Goal: Transaction & Acquisition: Purchase product/service

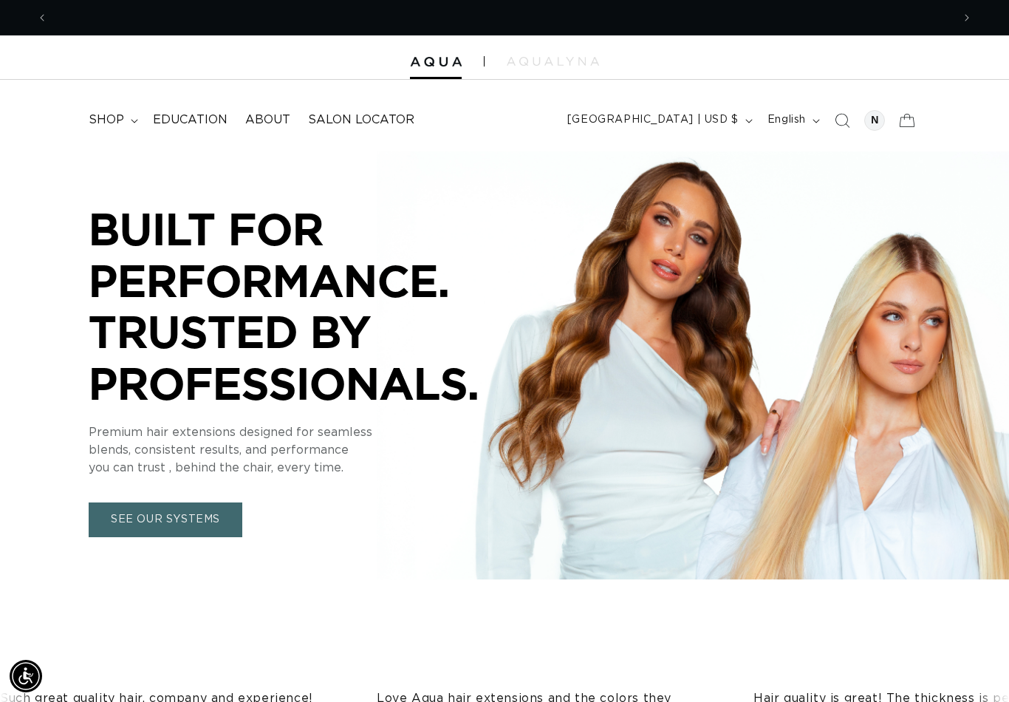
scroll to position [0, 904]
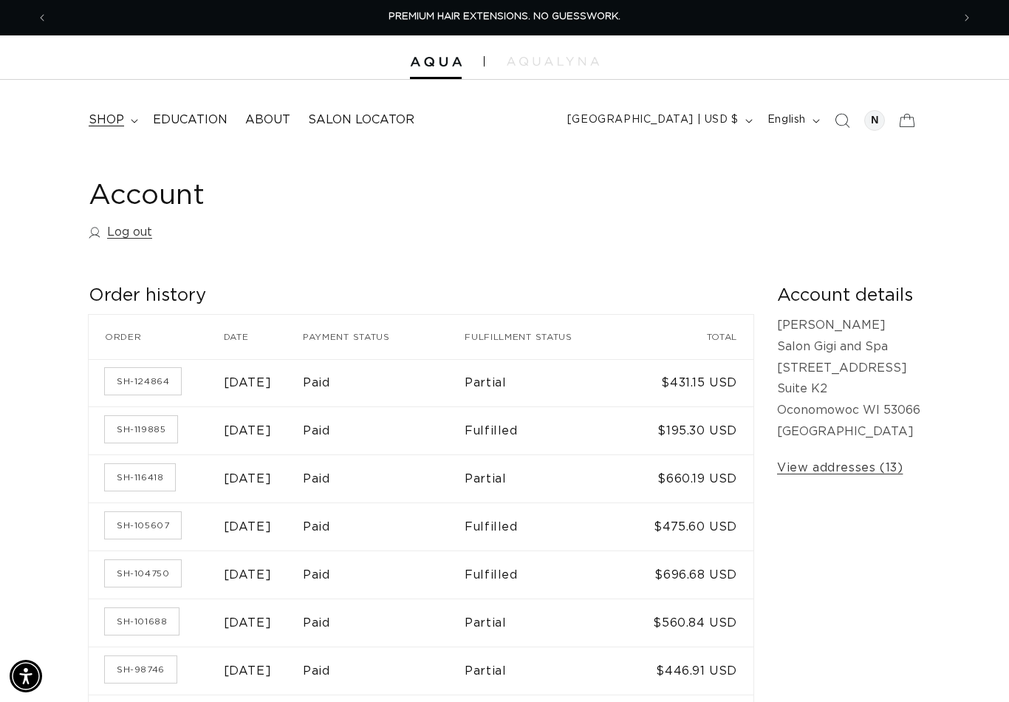
click at [117, 118] on span "shop" at bounding box center [106, 120] width 35 height 16
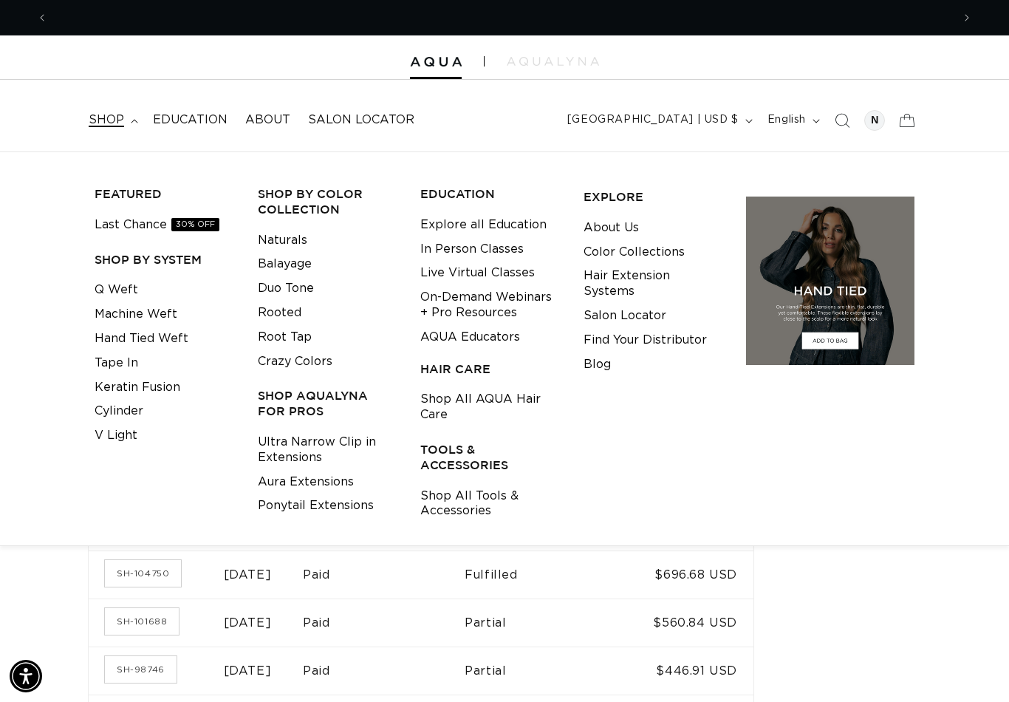
scroll to position [0, 904]
click at [157, 309] on link "Machine Weft" at bounding box center [136, 314] width 83 height 24
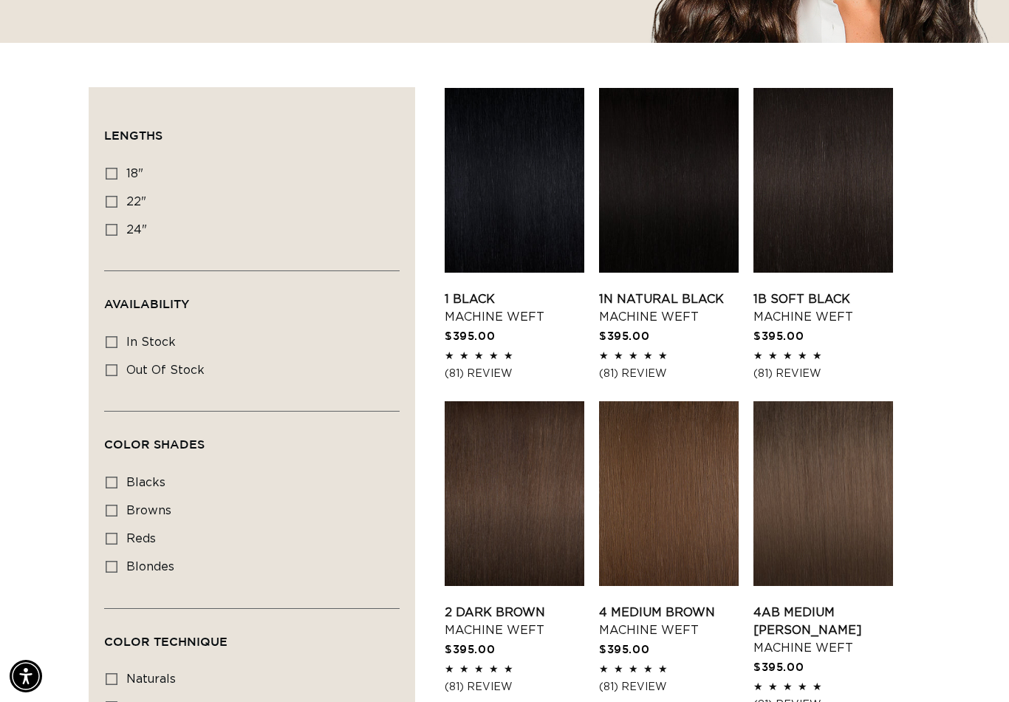
scroll to position [0, 904]
click at [124, 175] on label "18" 18" (41 products)" at bounding box center [248, 174] width 284 height 28
click at [117, 175] on input "18" 18" (41 products)" at bounding box center [112, 174] width 12 height 12
checkbox input "true"
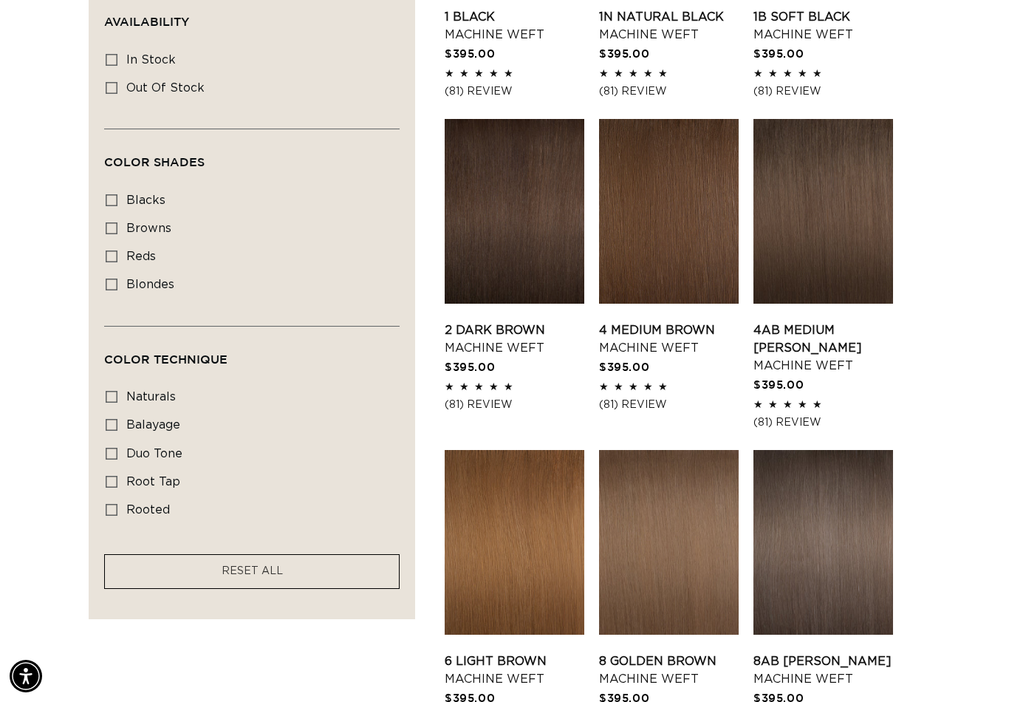
scroll to position [0, 904]
click at [151, 454] on span "duo tone" at bounding box center [154, 454] width 56 height 12
click at [117, 454] on input "duo tone duo tone (5 products)" at bounding box center [112, 454] width 12 height 12
checkbox input "true"
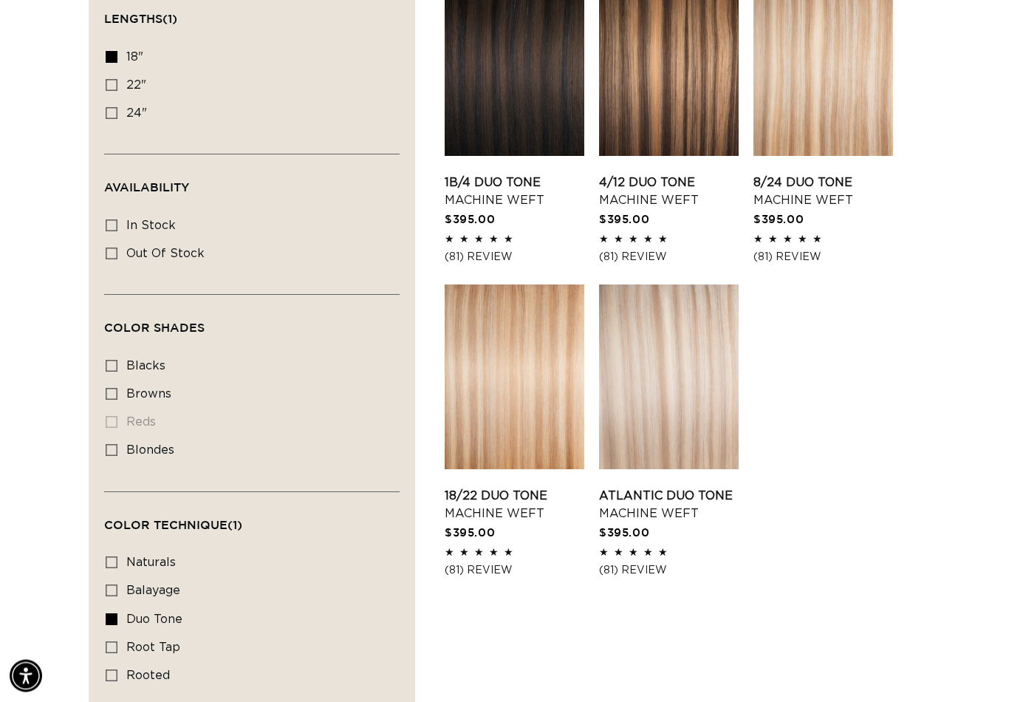
scroll to position [547, 0]
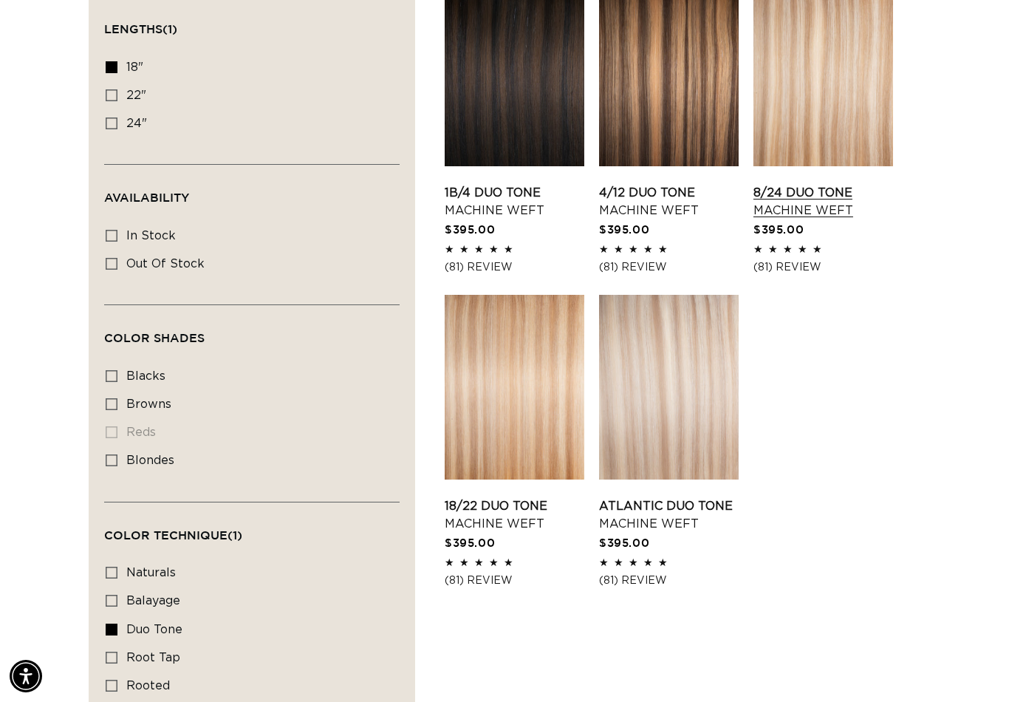
click at [822, 184] on link "8/24 Duo Tone Machine Weft" at bounding box center [823, 201] width 140 height 35
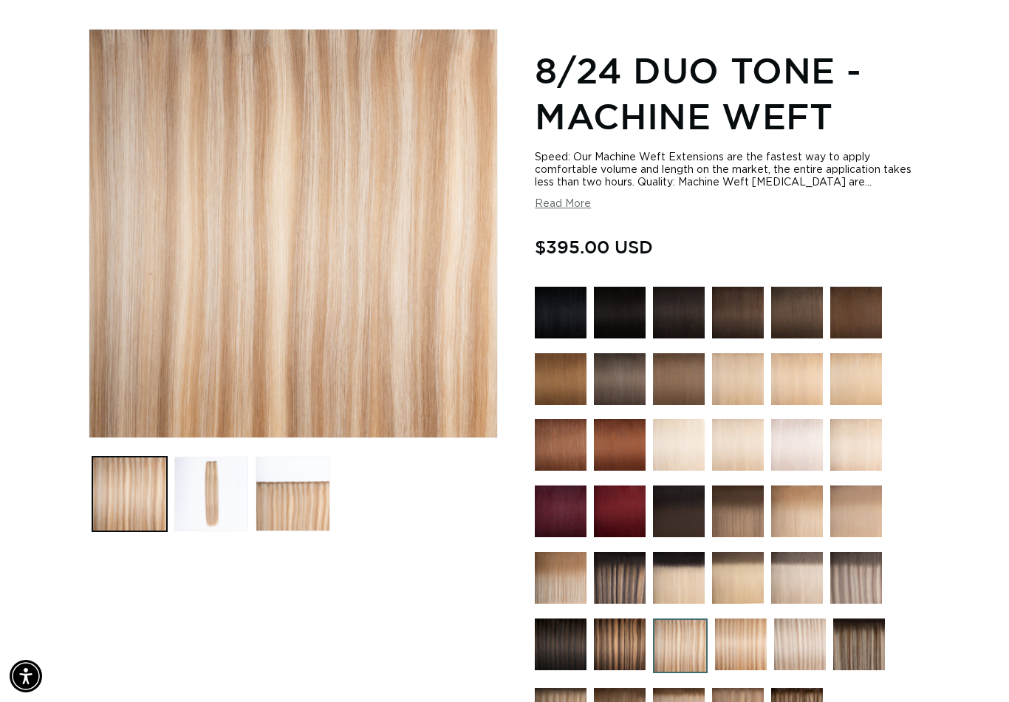
scroll to position [0, 904]
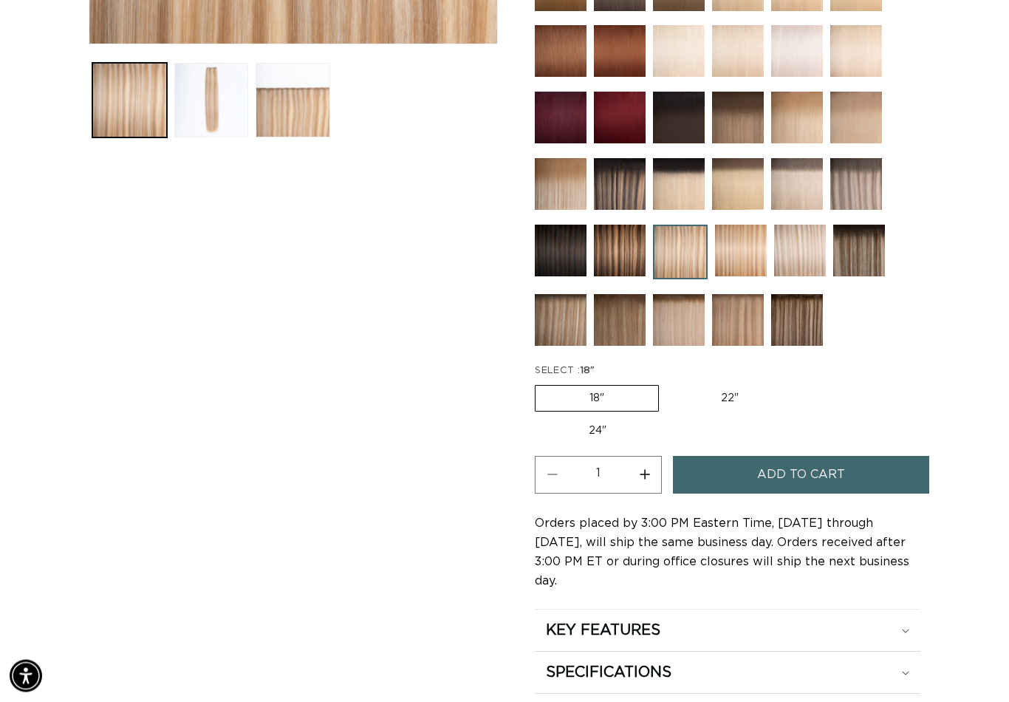
click at [852, 456] on button "Add to cart" at bounding box center [801, 475] width 256 height 38
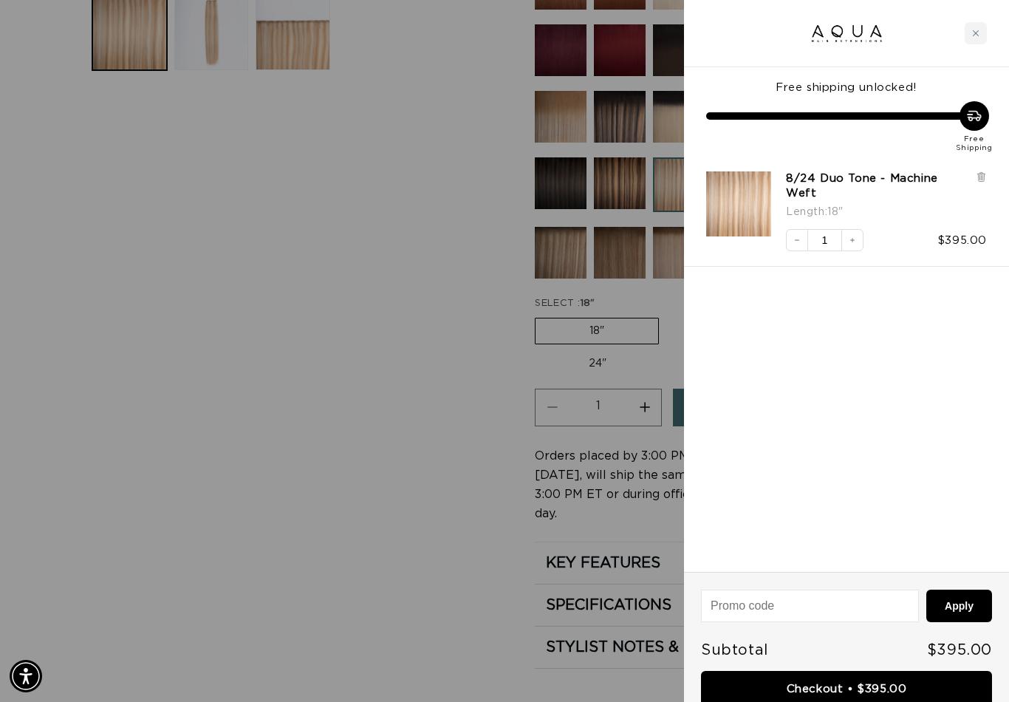
scroll to position [654, 0]
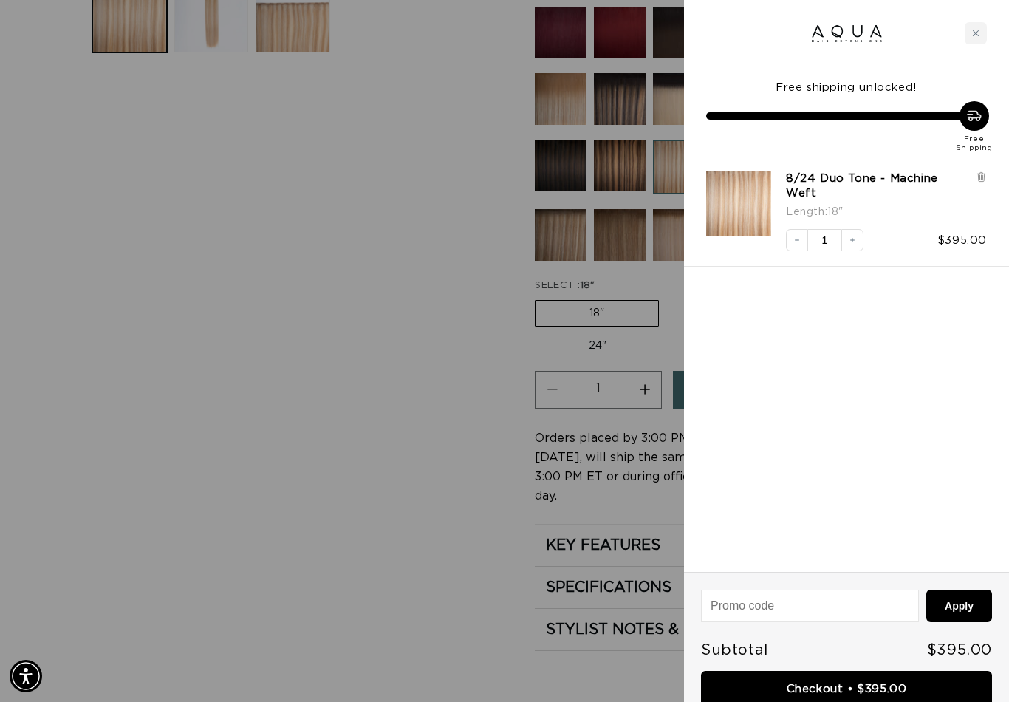
click at [985, 20] on div at bounding box center [846, 33] width 325 height 67
click at [970, 38] on div "Close cart" at bounding box center [976, 33] width 22 height 22
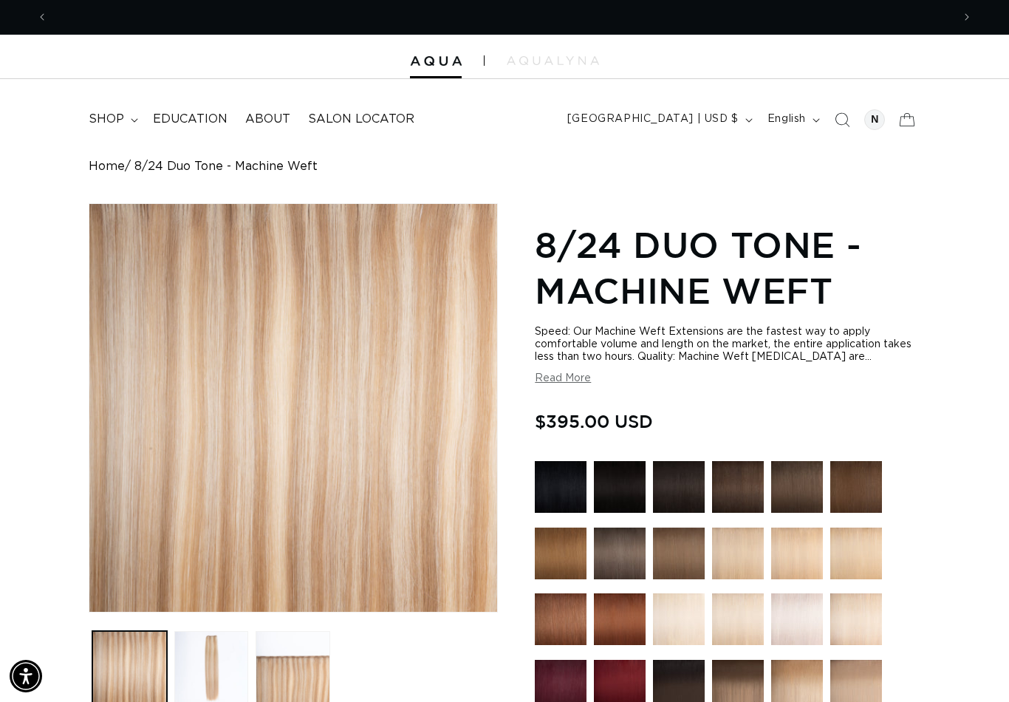
scroll to position [0, 904]
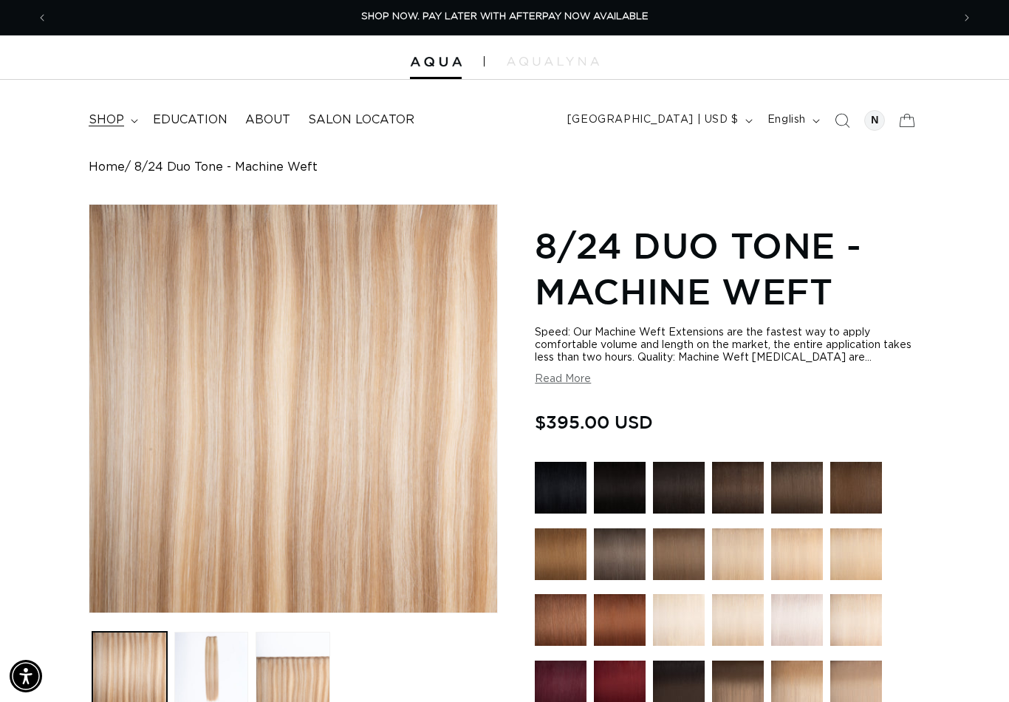
click at [118, 119] on span "shop" at bounding box center [106, 120] width 35 height 16
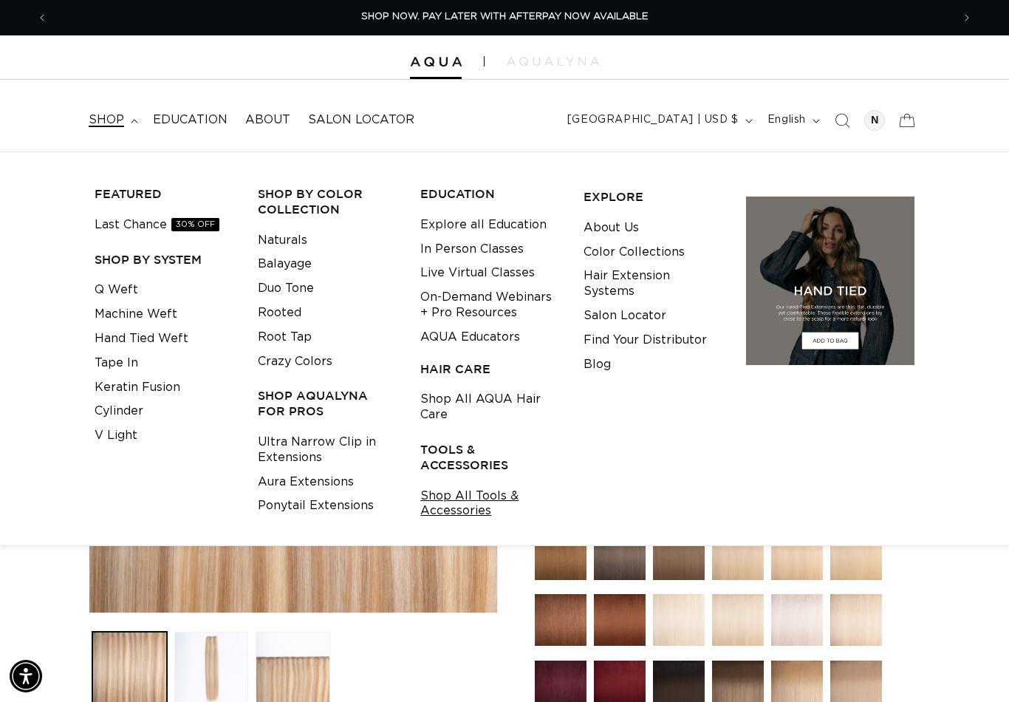
click at [494, 489] on link "Shop All Tools & Accessories" at bounding box center [490, 504] width 140 height 40
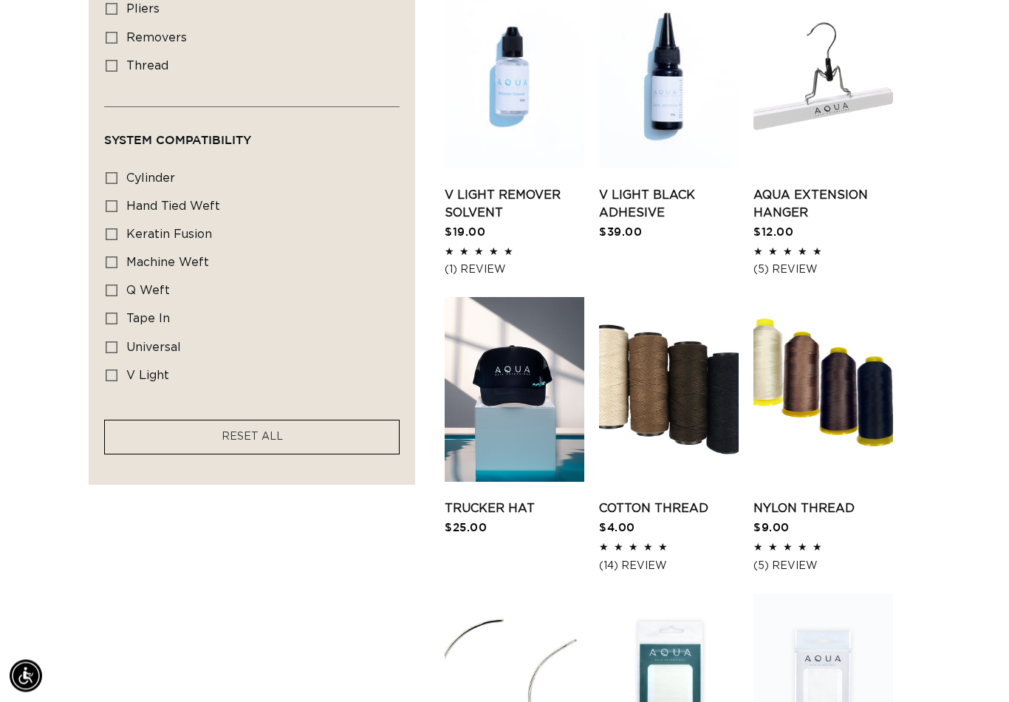
scroll to position [917, 0]
click at [690, 499] on link "Cotton Thread" at bounding box center [669, 508] width 140 height 18
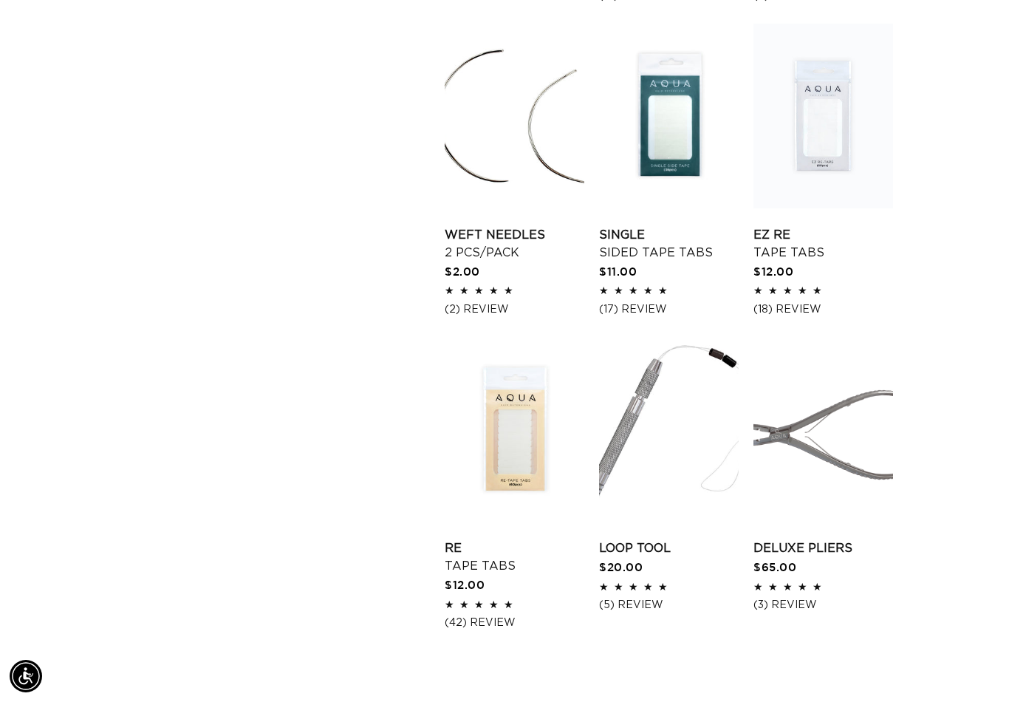
scroll to position [0, 0]
click at [805, 226] on link "EZ Re Tape Tabs" at bounding box center [823, 243] width 140 height 35
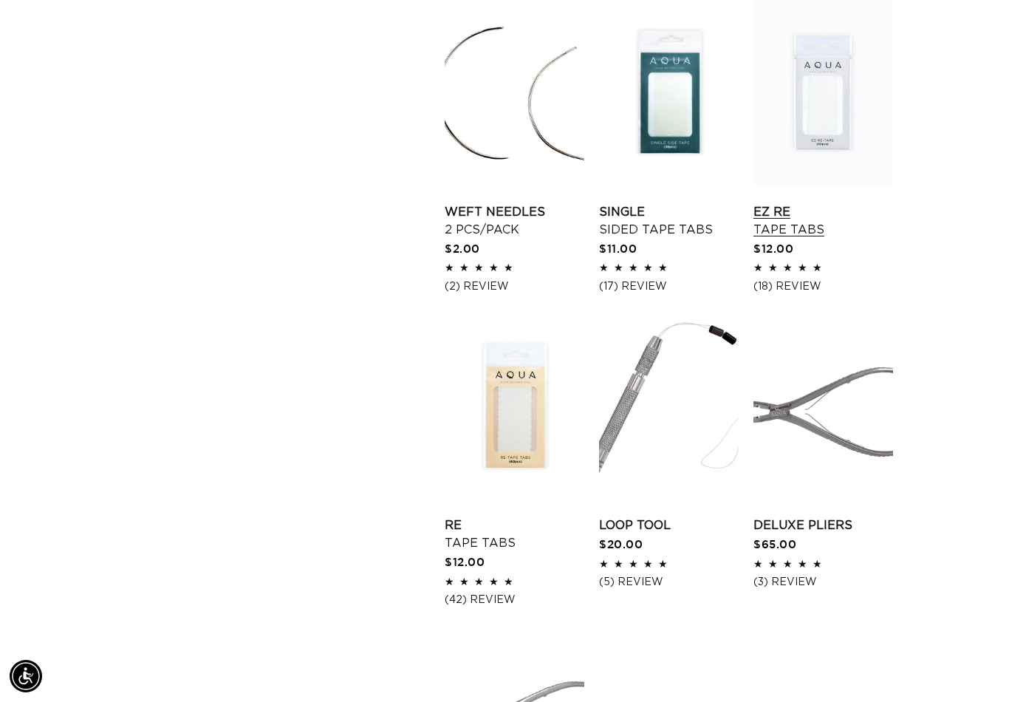
scroll to position [0, 904]
click at [521, 516] on link "Re Tape Tabs" at bounding box center [515, 533] width 140 height 35
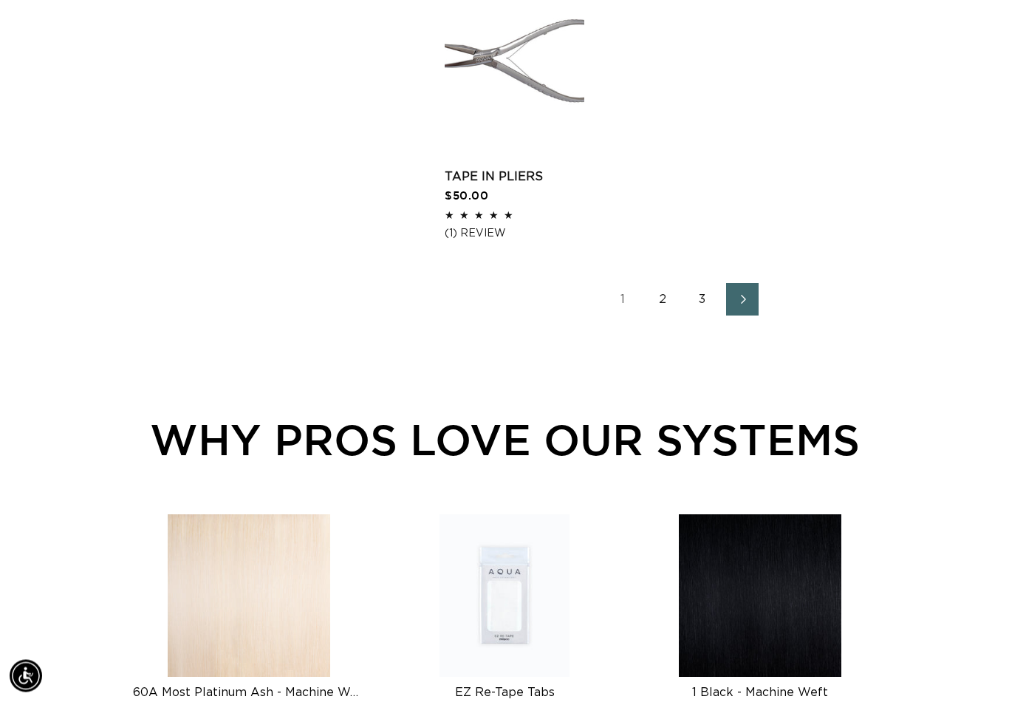
scroll to position [2172, 0]
click at [749, 299] on link "Next page" at bounding box center [742, 299] width 33 height 33
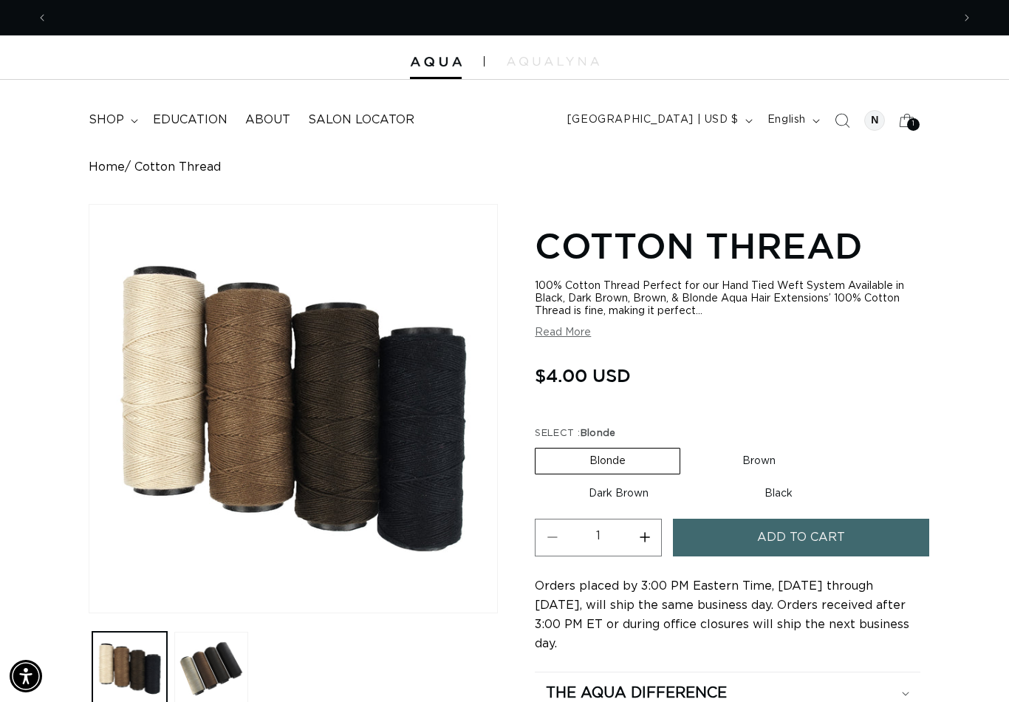
scroll to position [0, 904]
click at [801, 554] on span "Add to cart" at bounding box center [801, 538] width 88 height 38
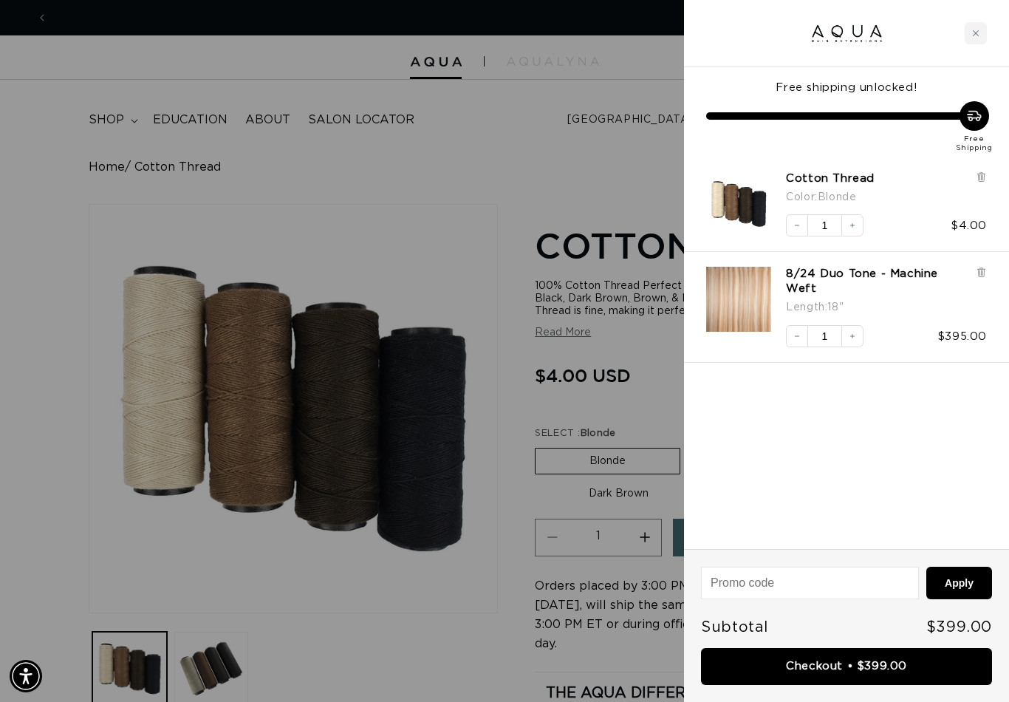
scroll to position [0, 1808]
click at [346, 559] on div at bounding box center [504, 351] width 1009 height 702
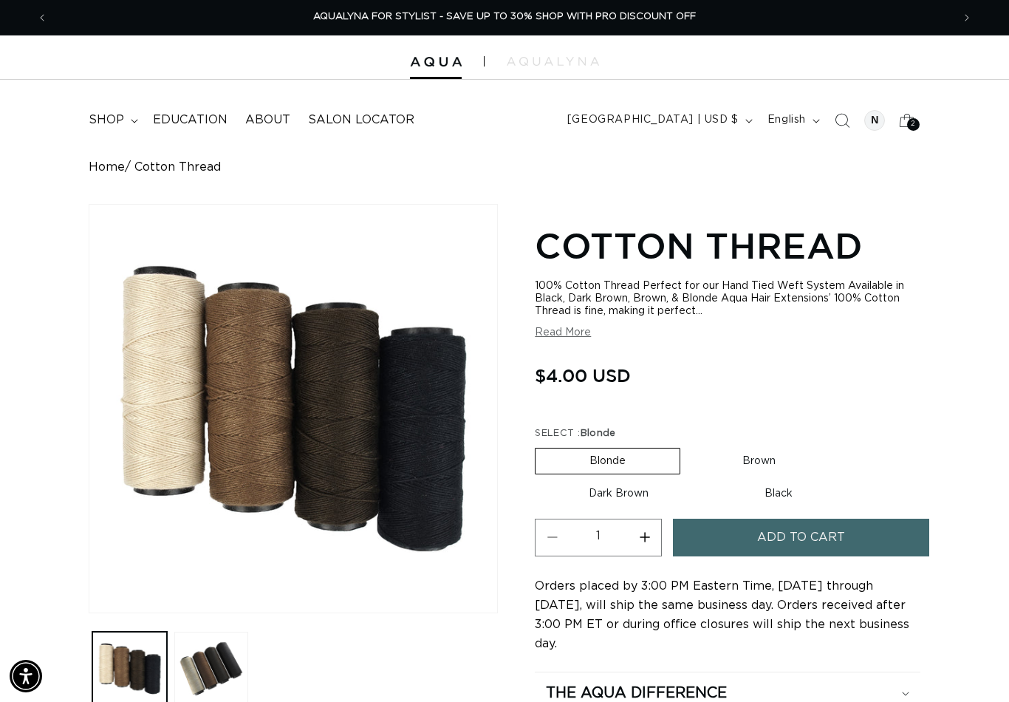
click at [56, 21] on button "Previous announcement" at bounding box center [42, 18] width 33 height 28
click at [40, 20] on icon "Previous announcement" at bounding box center [42, 18] width 5 height 16
click at [48, 13] on span "Previous announcement" at bounding box center [42, 17] width 15 height 15
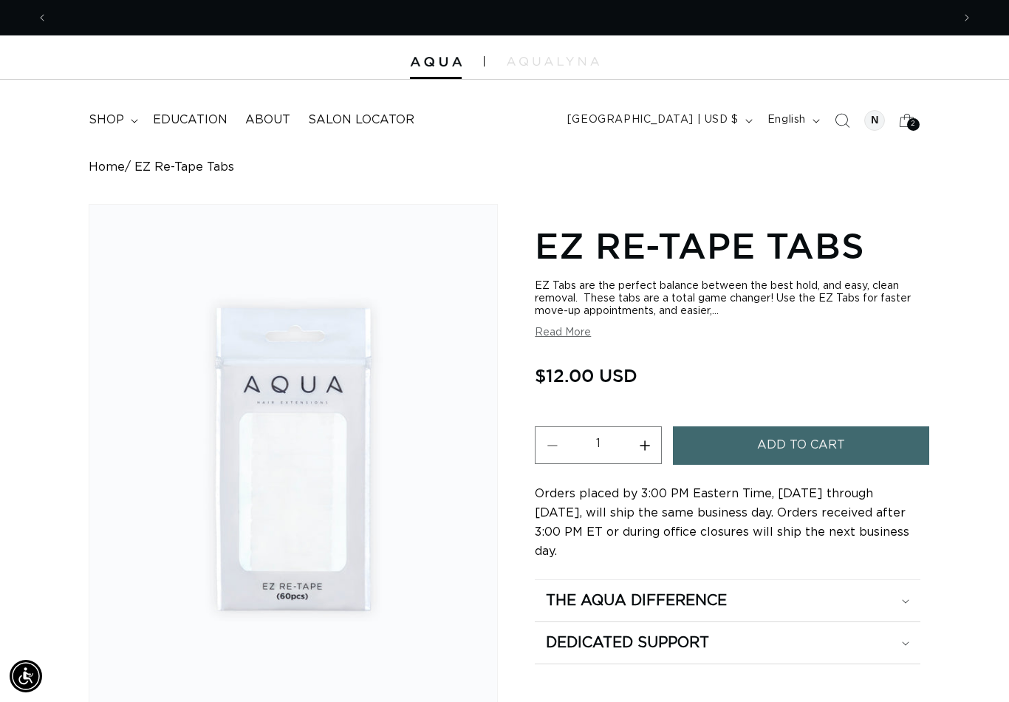
scroll to position [0, 904]
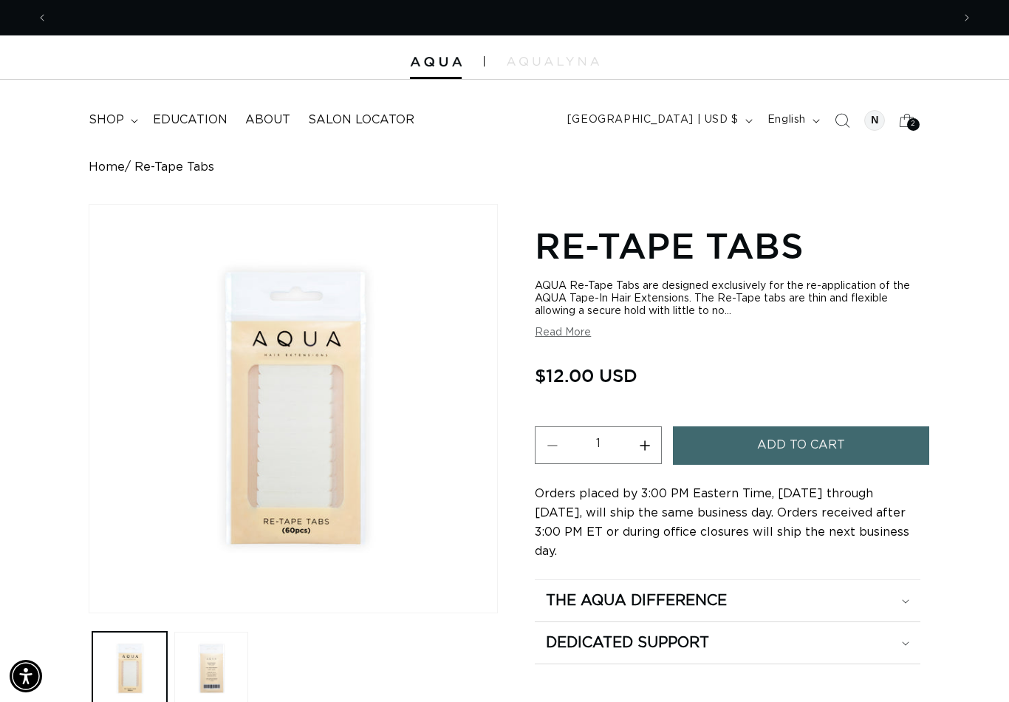
scroll to position [0, 904]
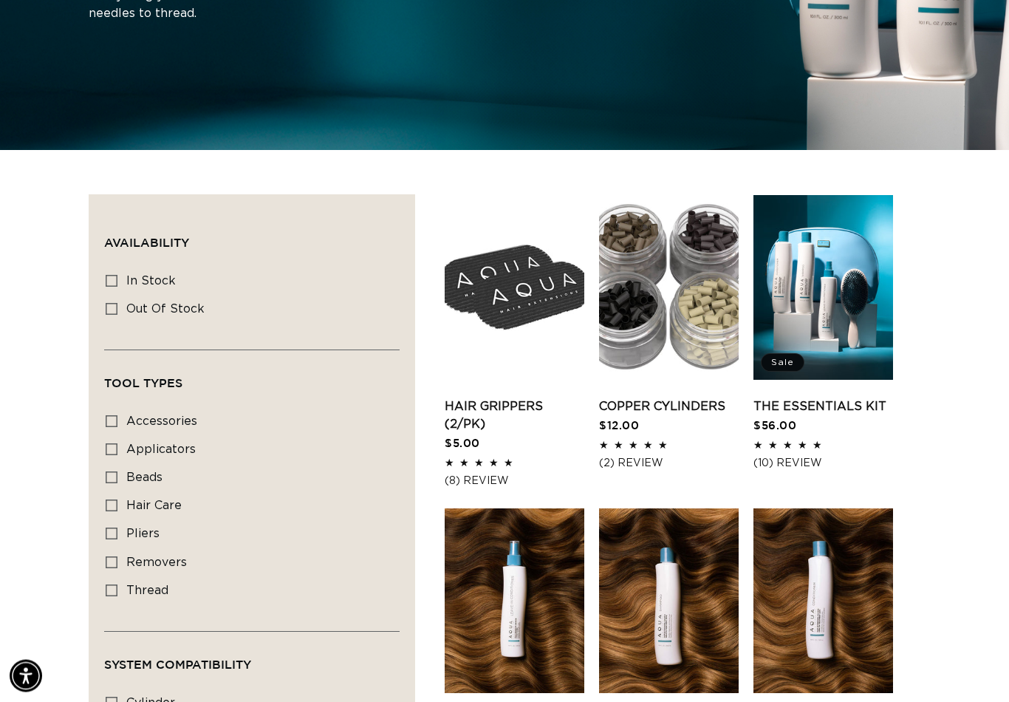
scroll to position [360, 0]
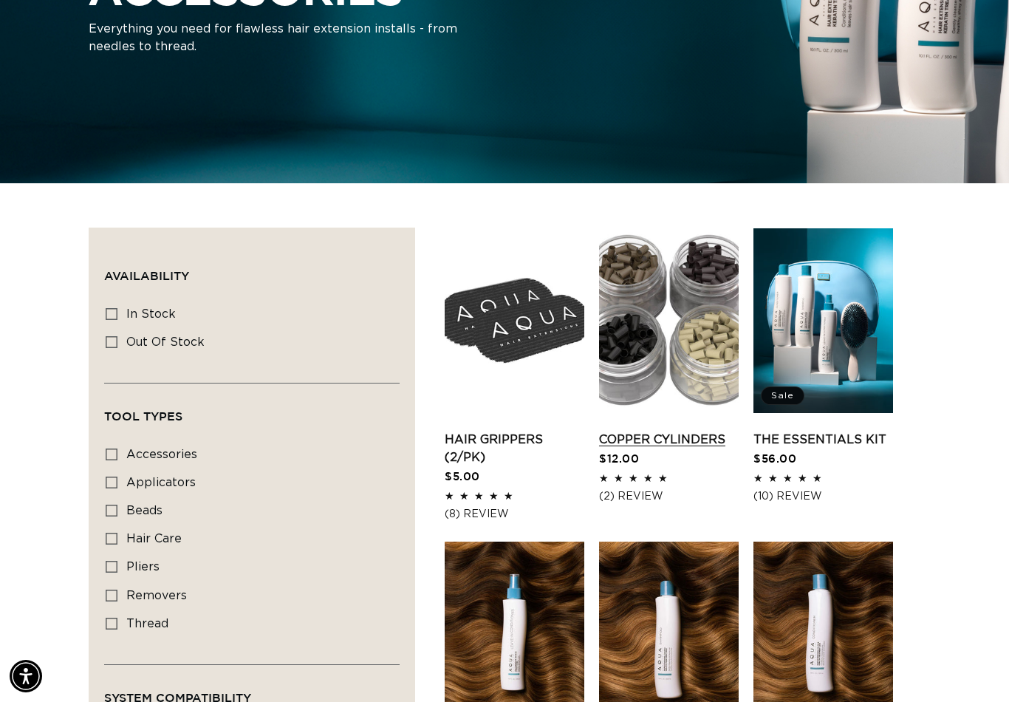
click at [685, 431] on link "Copper Cylinders" at bounding box center [669, 440] width 140 height 18
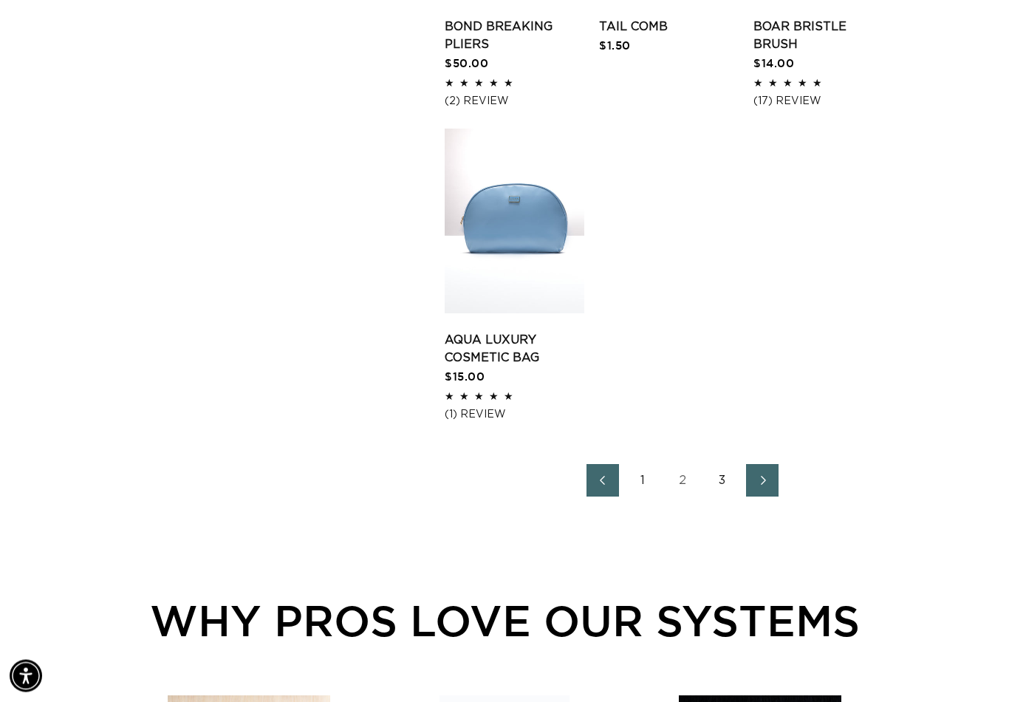
scroll to position [2044, 0]
click at [606, 475] on icon "Previous page" at bounding box center [601, 480] width 19 height 10
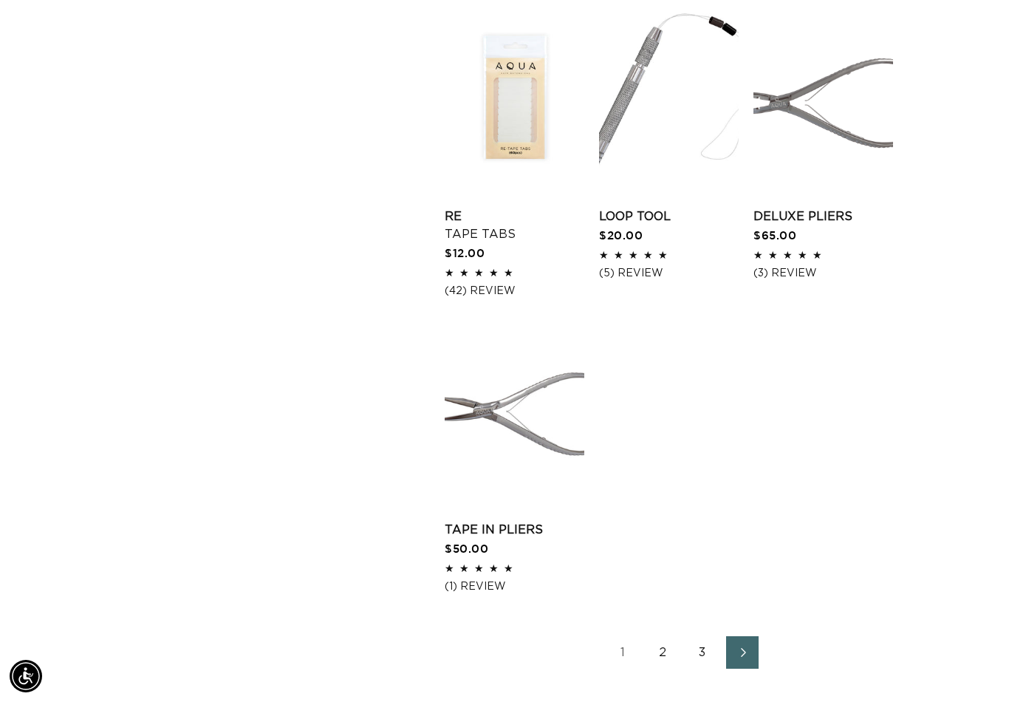
scroll to position [1822, 0]
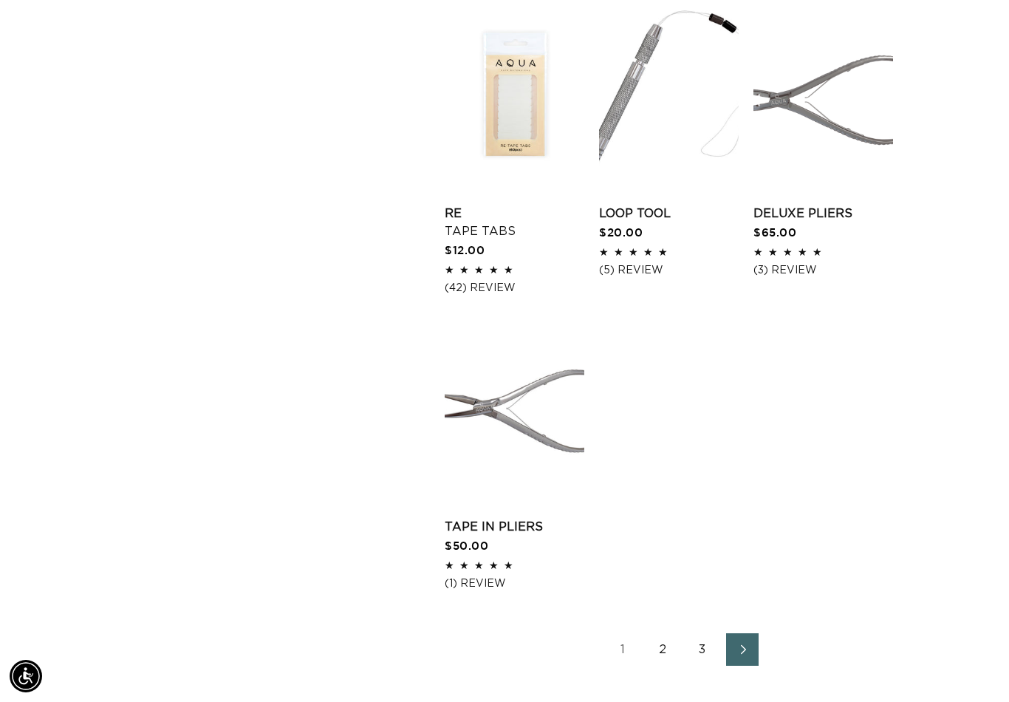
click at [751, 653] on link "Next page" at bounding box center [742, 649] width 33 height 33
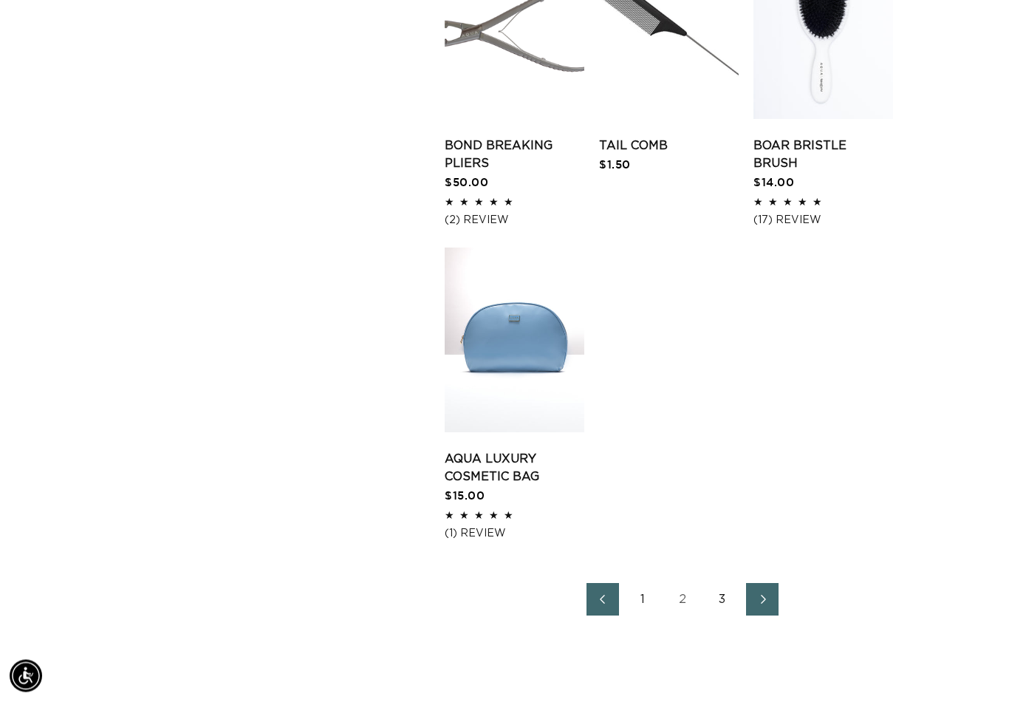
scroll to position [0, 904]
click at [767, 594] on icon "Next page" at bounding box center [762, 599] width 19 height 10
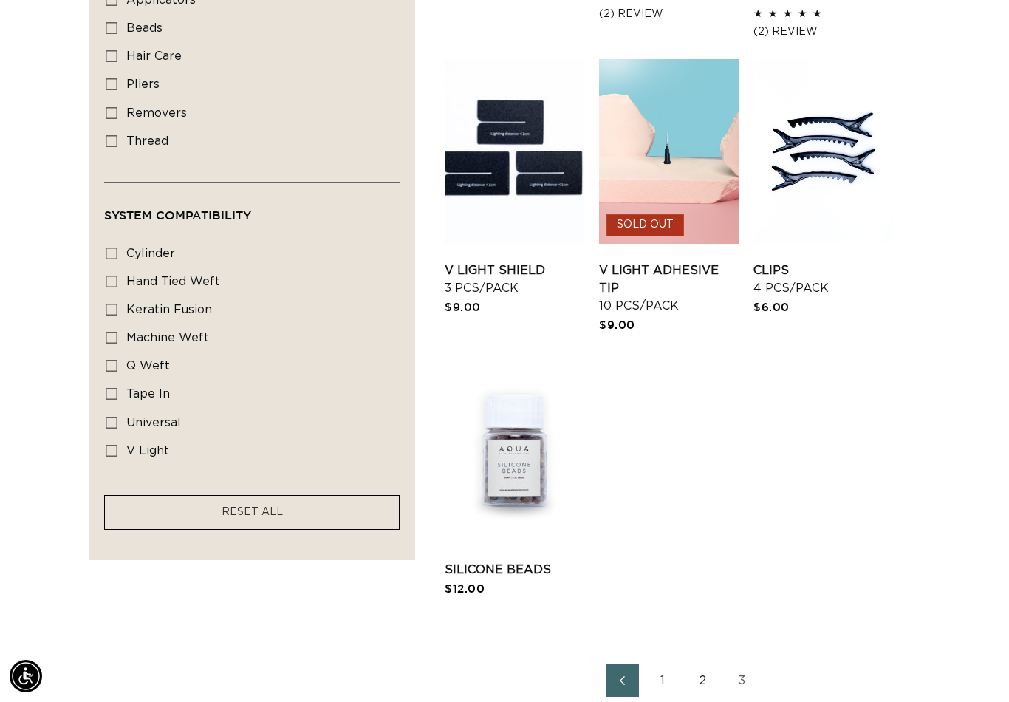
scroll to position [0, 1808]
click at [507, 561] on link "Silicone Beads" at bounding box center [515, 570] width 140 height 18
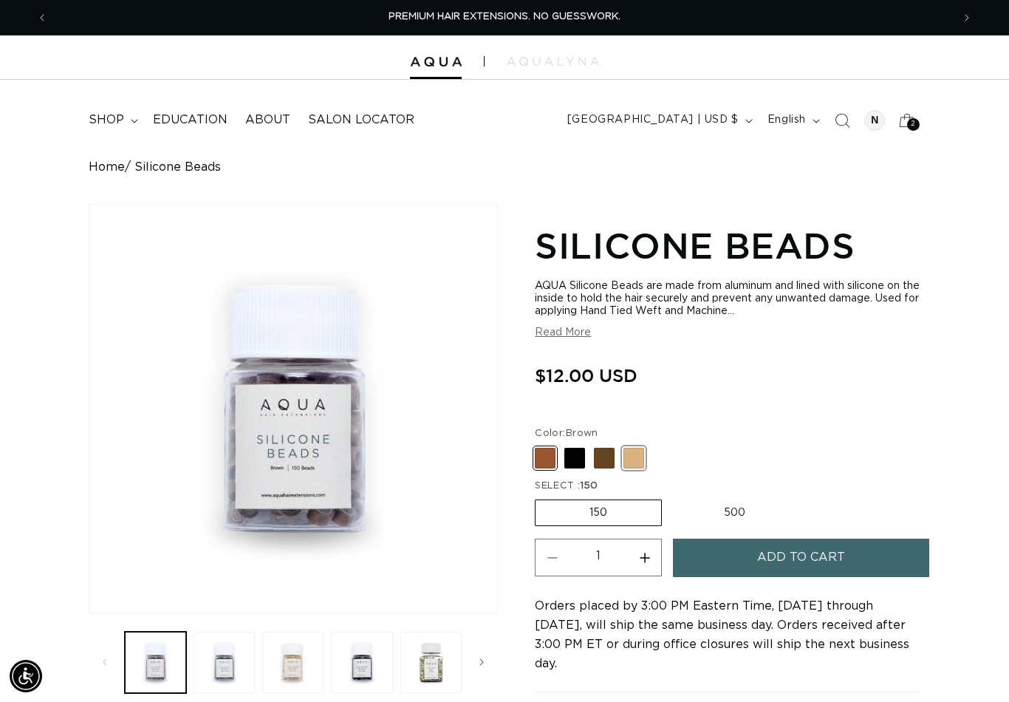
click at [637, 464] on span at bounding box center [633, 458] width 21 height 21
click at [539, 445] on input "Blonde Variant sold out or unavailable" at bounding box center [538, 445] width 1 height 1
radio input "true"
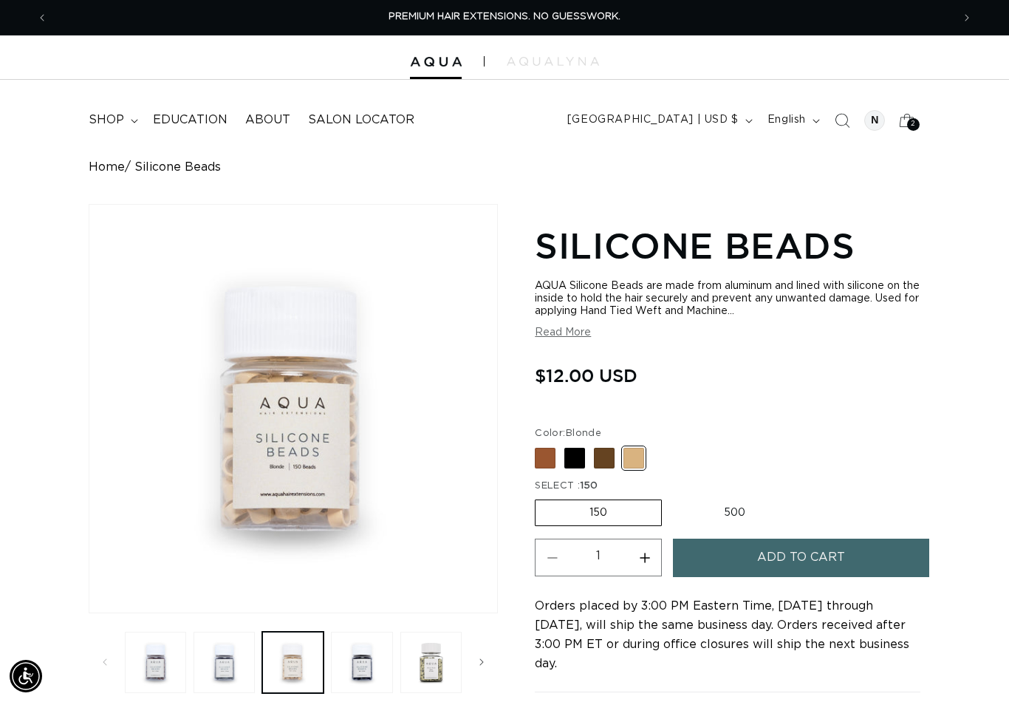
click at [866, 562] on button "Add to cart" at bounding box center [801, 557] width 256 height 38
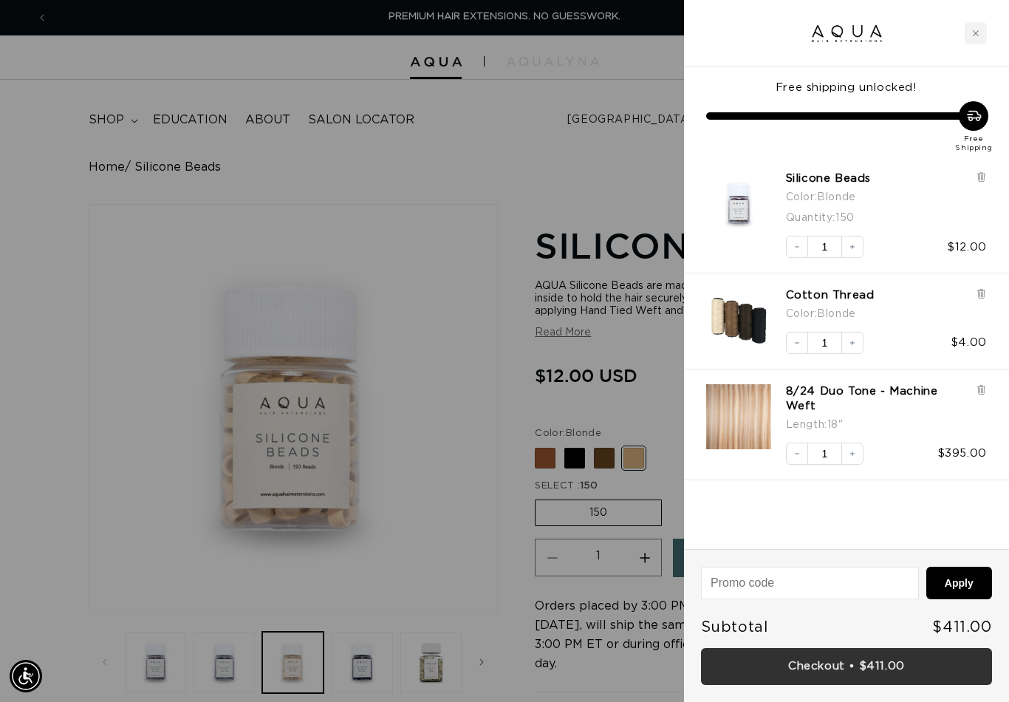
click at [924, 673] on link "Checkout • $411.00" at bounding box center [846, 667] width 291 height 38
